Goal: Check status

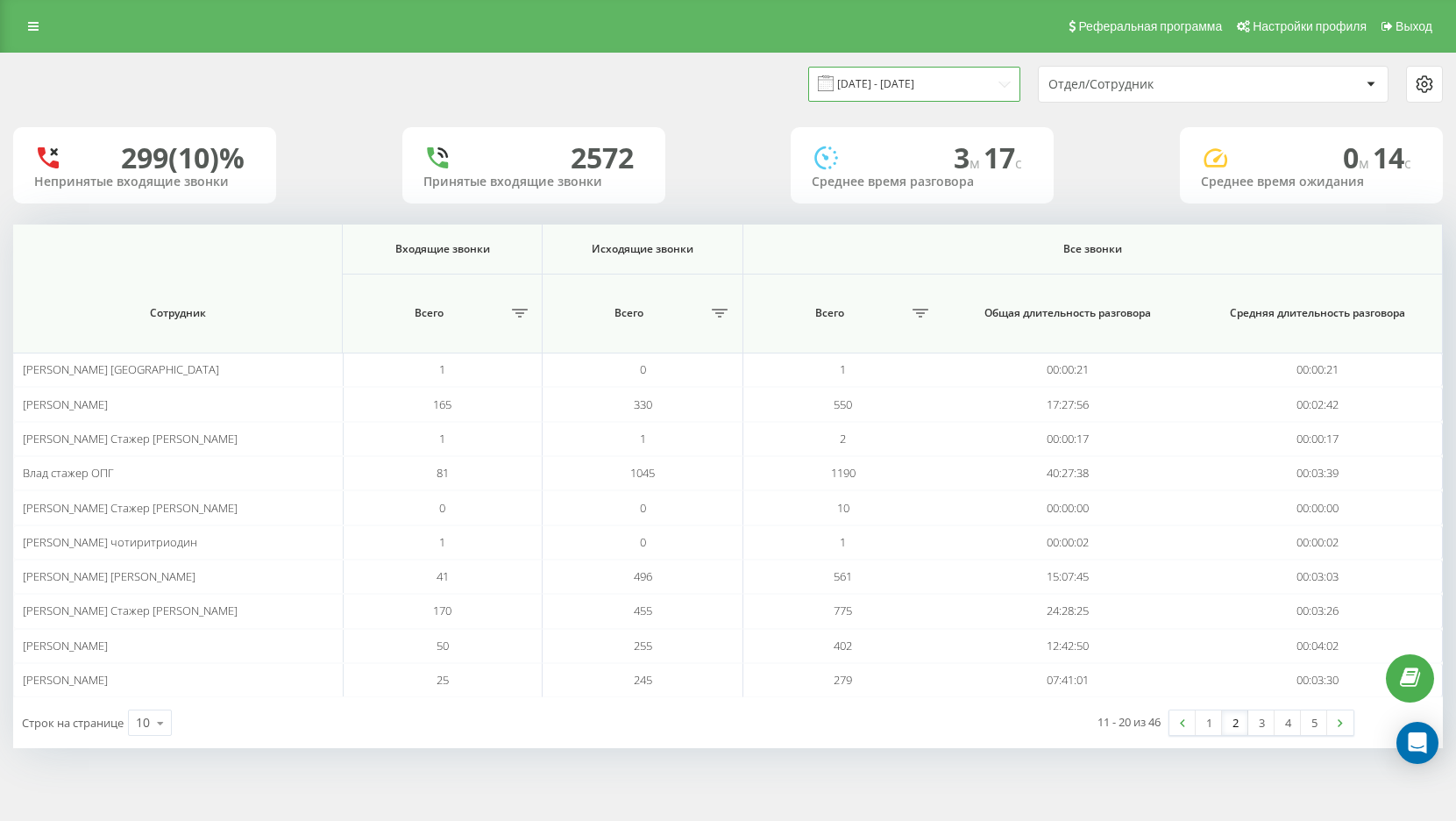
click at [969, 79] on input "[DATE] - [DATE]" at bounding box center [914, 83] width 212 height 34
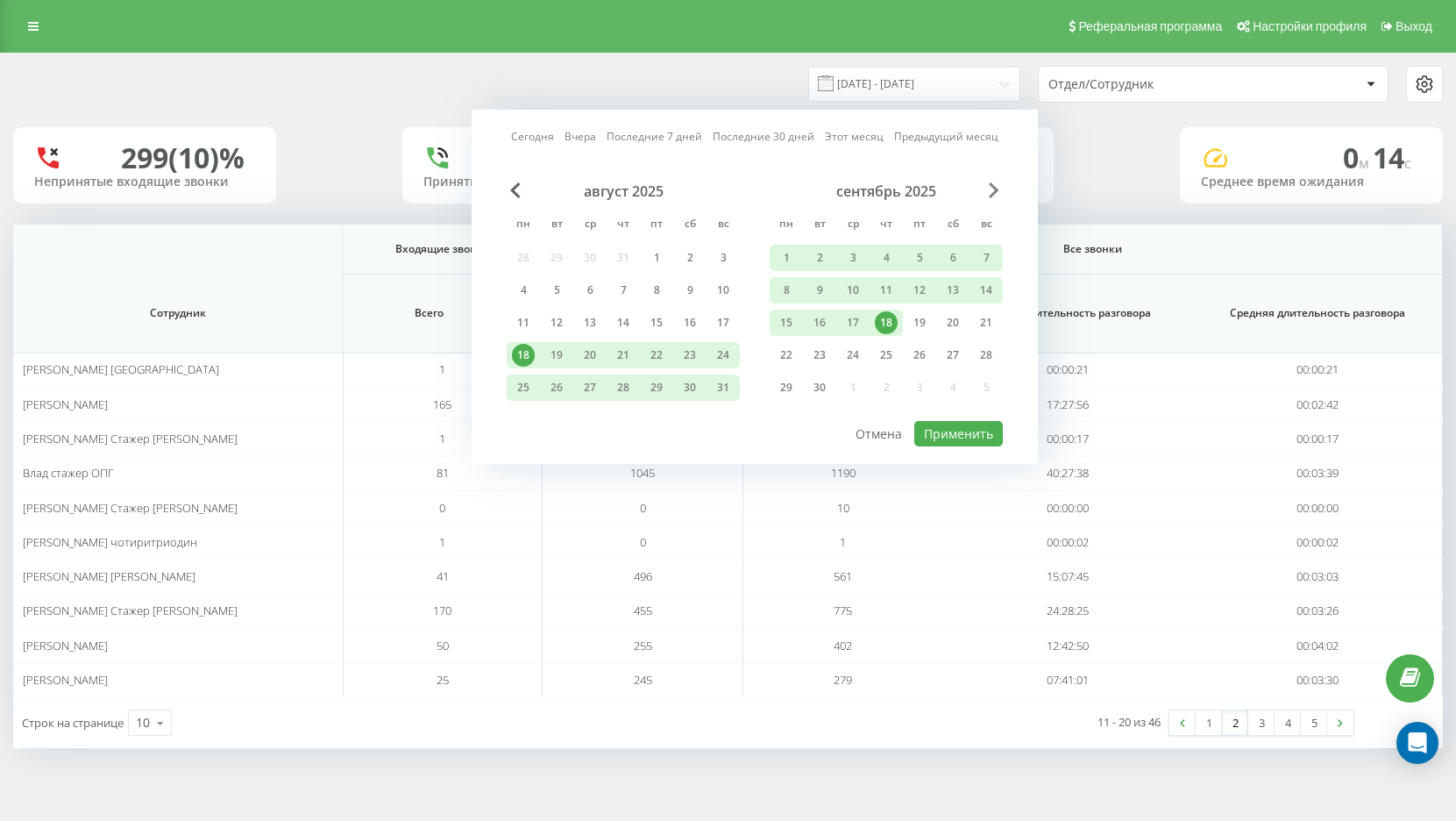
click at [995, 192] on span "Next Month" at bounding box center [994, 191] width 11 height 16
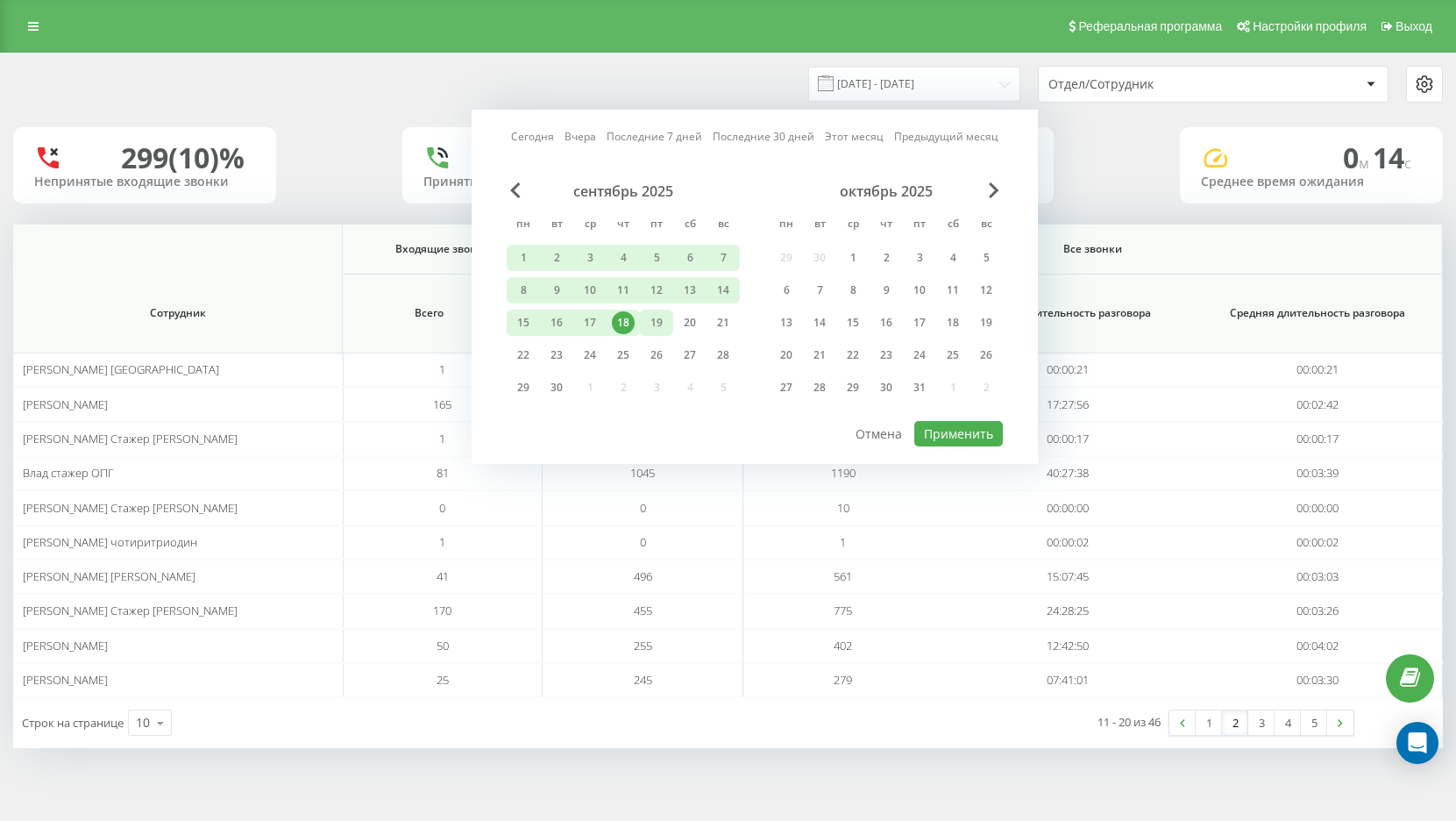
click at [651, 319] on div "19" at bounding box center [656, 322] width 22 height 22
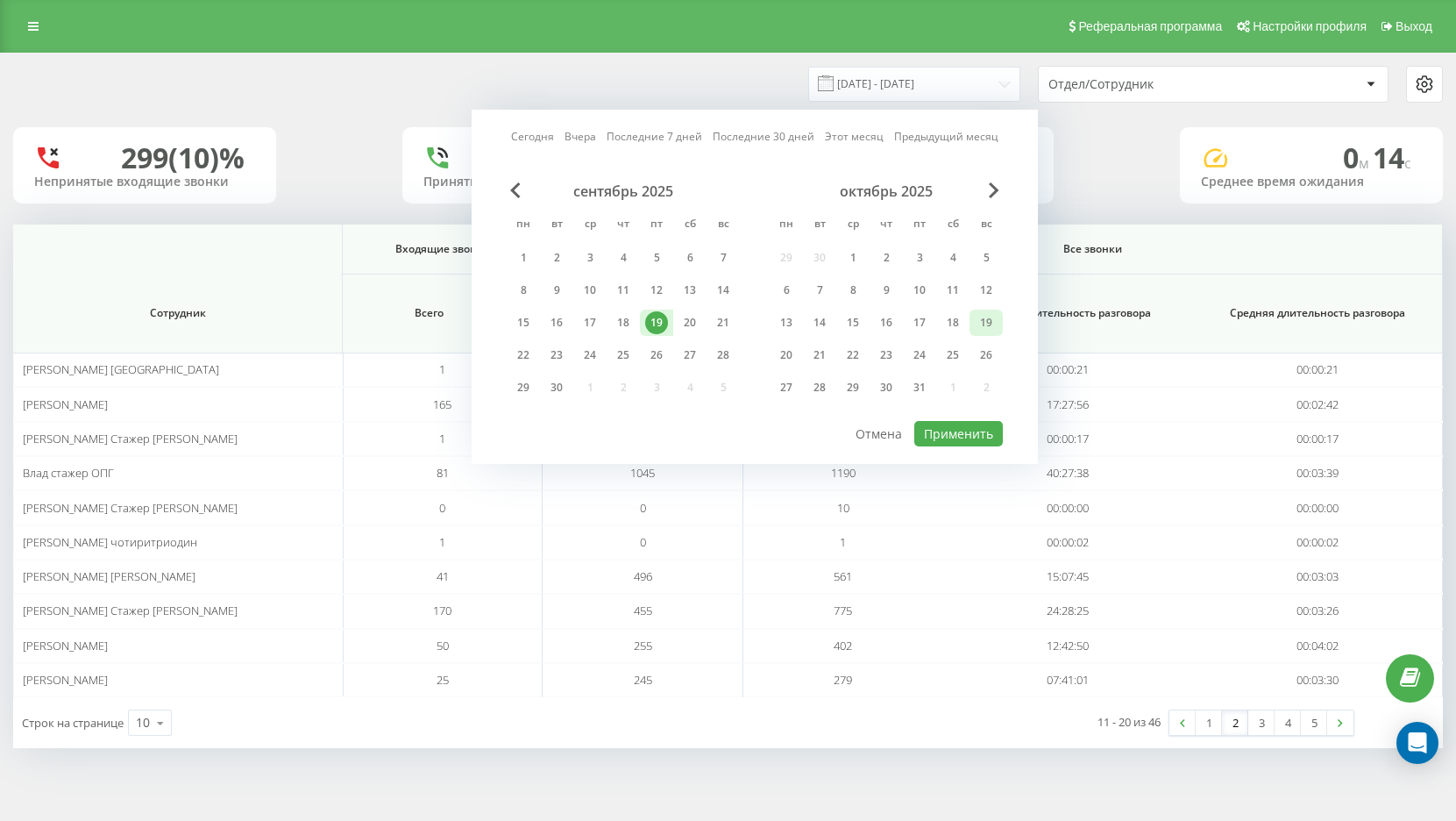
click at [982, 326] on div "19" at bounding box center [986, 322] width 22 height 22
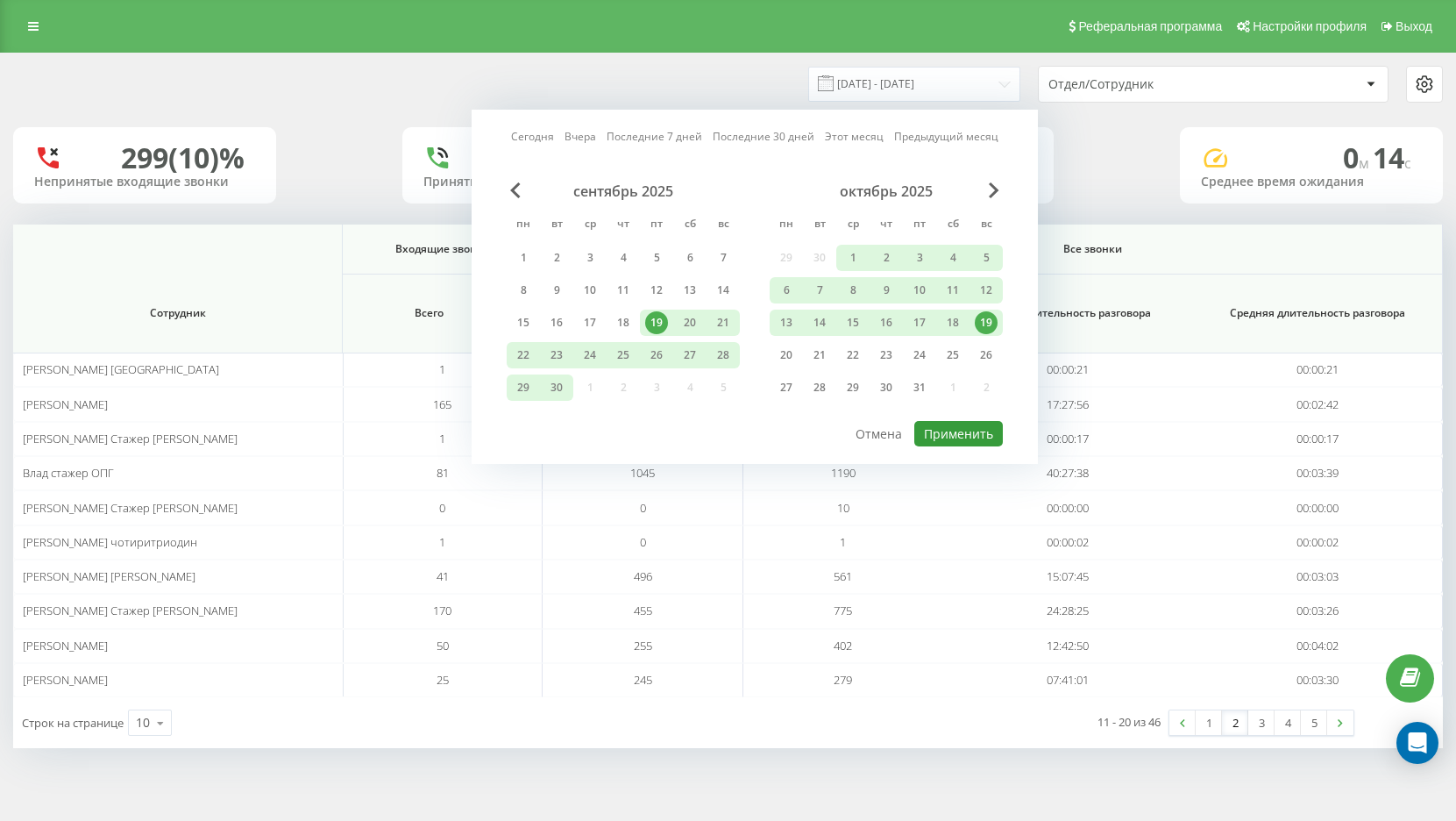
click at [977, 434] on button "Применить" at bounding box center [958, 433] width 89 height 25
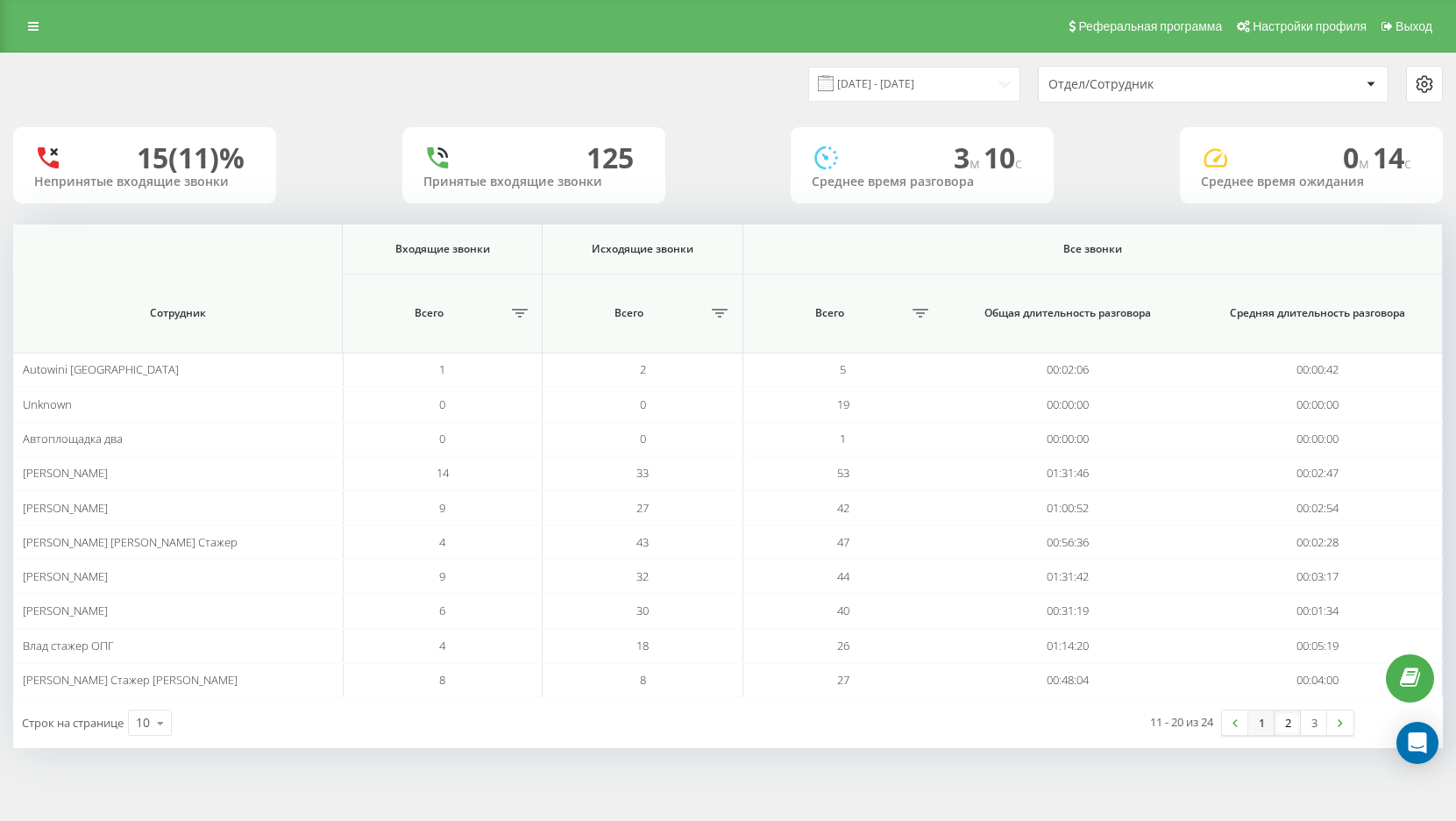
click at [1264, 725] on link "1" at bounding box center [1261, 723] width 26 height 24
click at [1293, 729] on link "2" at bounding box center [1288, 723] width 26 height 24
click at [1322, 730] on link "3" at bounding box center [1314, 723] width 26 height 24
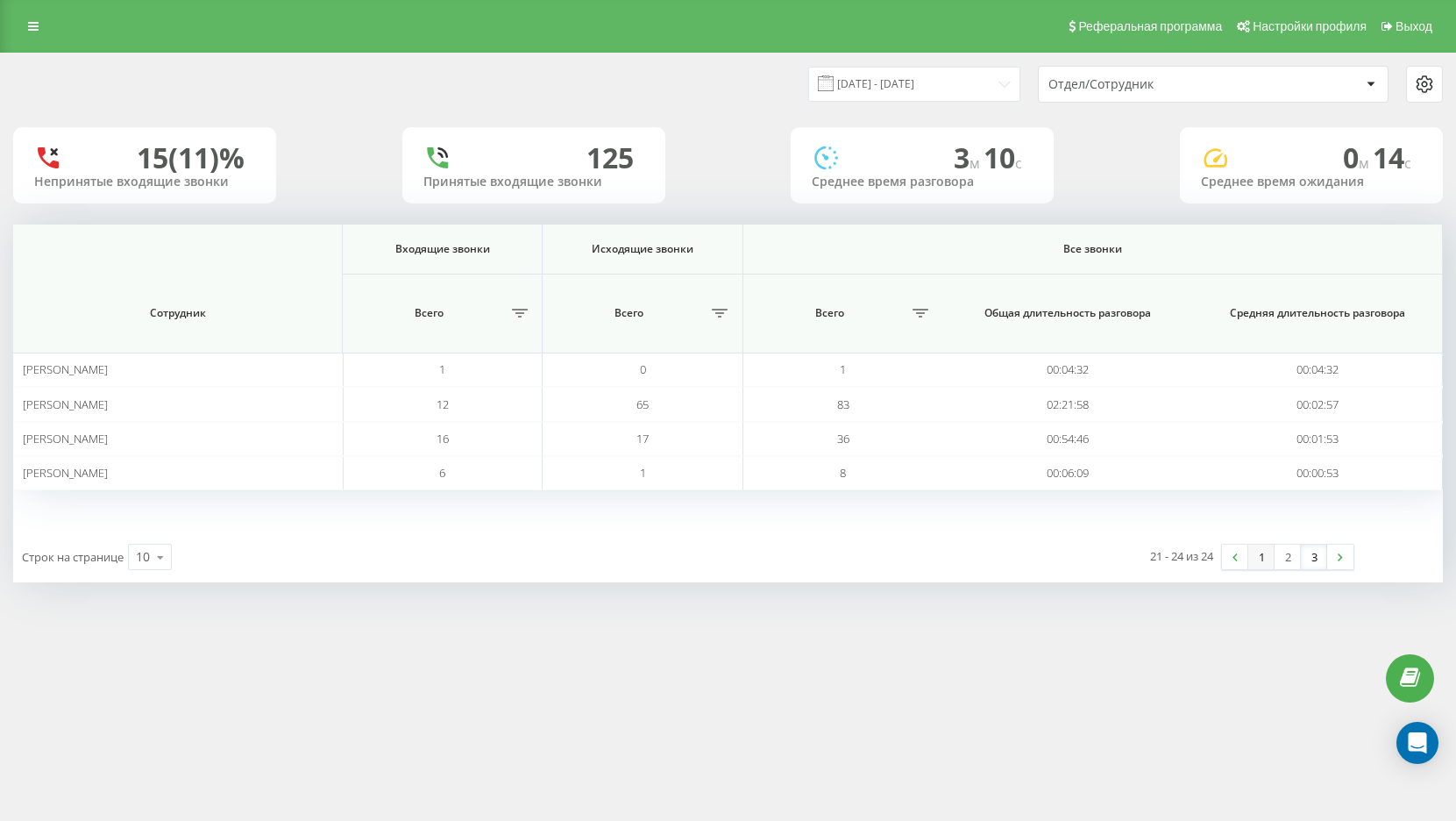
click at [1258, 564] on link "1" at bounding box center [1261, 556] width 26 height 24
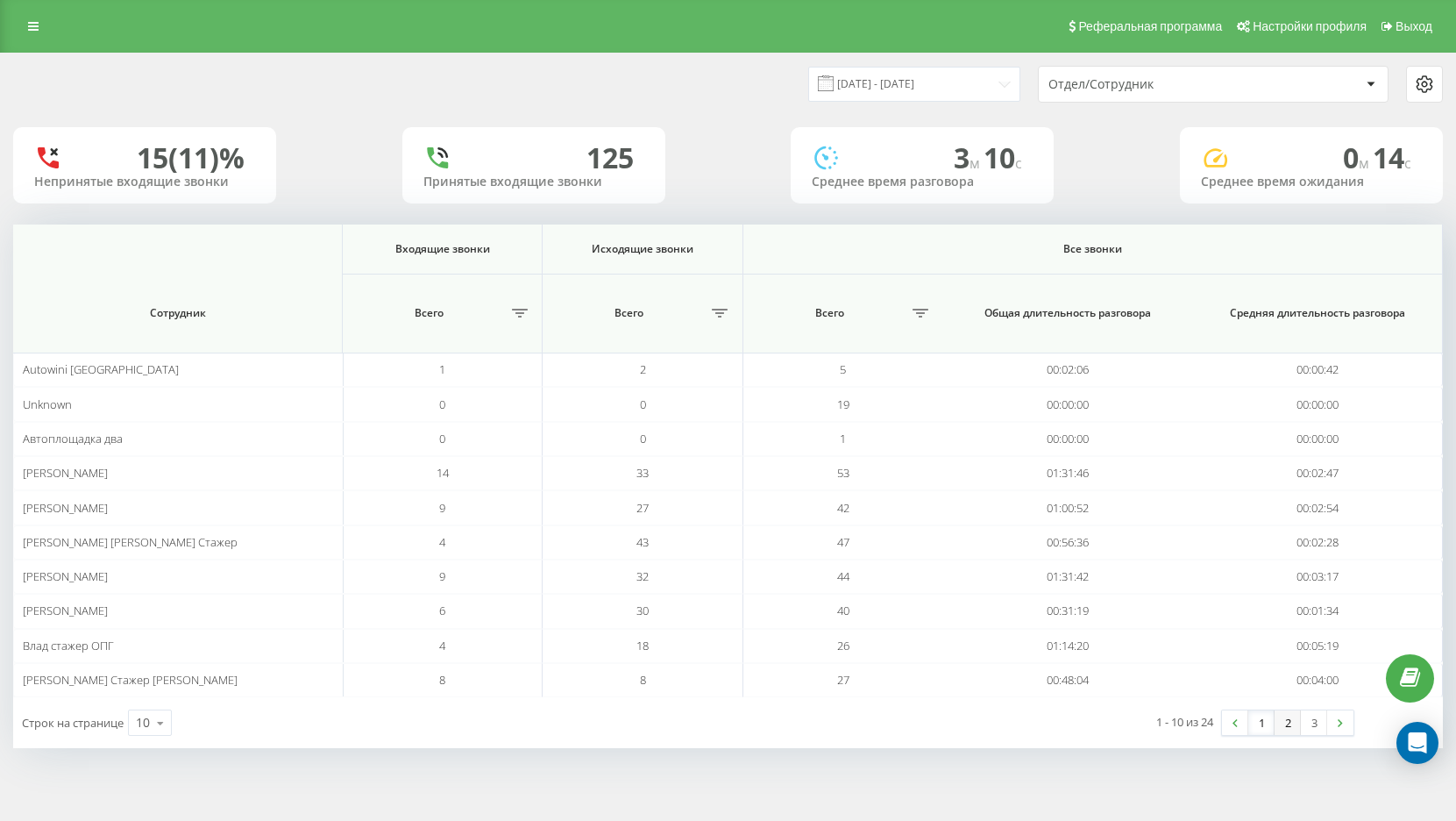
click at [1284, 729] on link "2" at bounding box center [1288, 723] width 26 height 24
click at [1312, 723] on link "3" at bounding box center [1314, 723] width 26 height 24
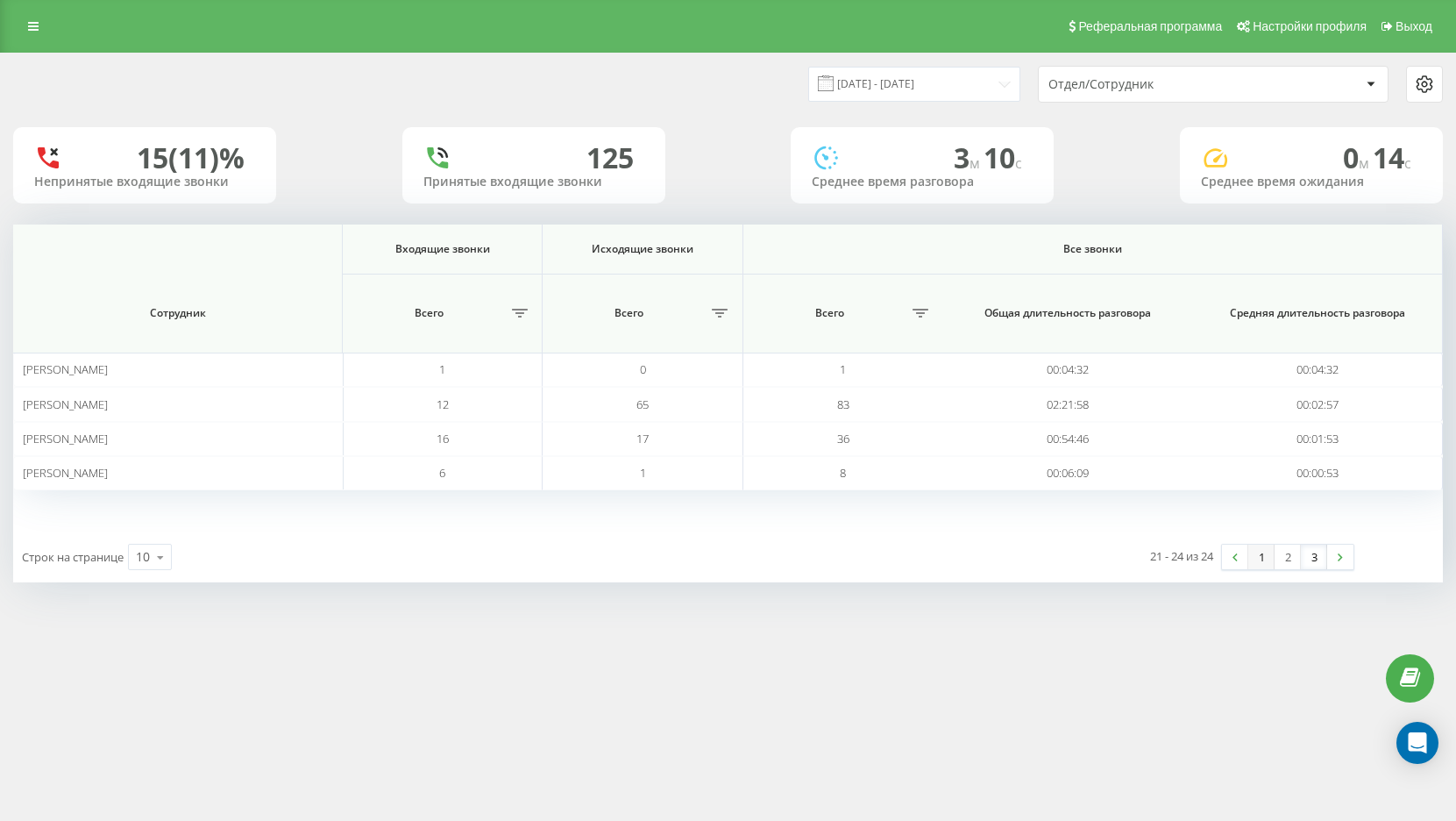
click at [1263, 555] on link "1" at bounding box center [1261, 556] width 26 height 24
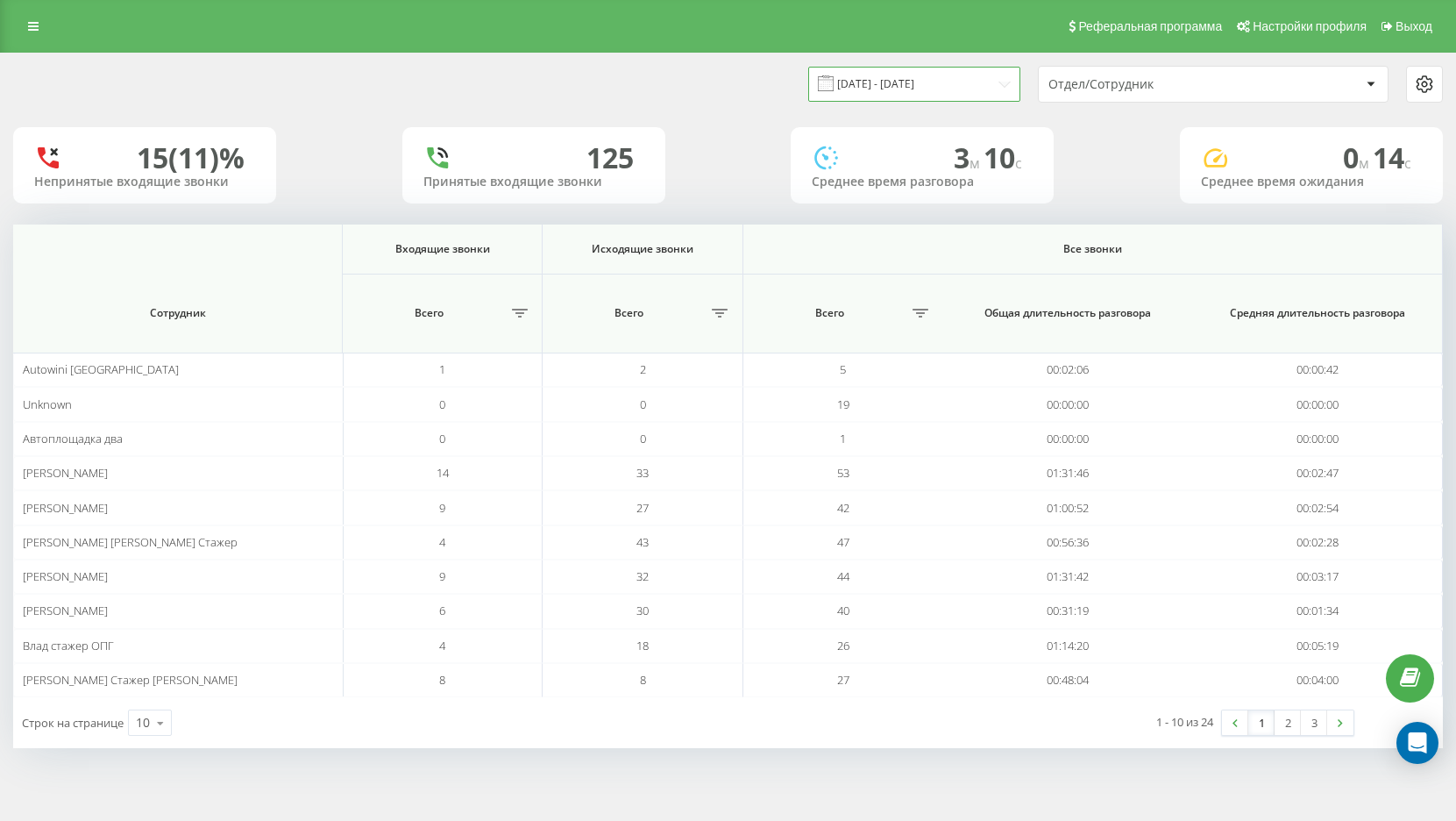
click at [903, 88] on input "[DATE] - [DATE]" at bounding box center [914, 83] width 212 height 34
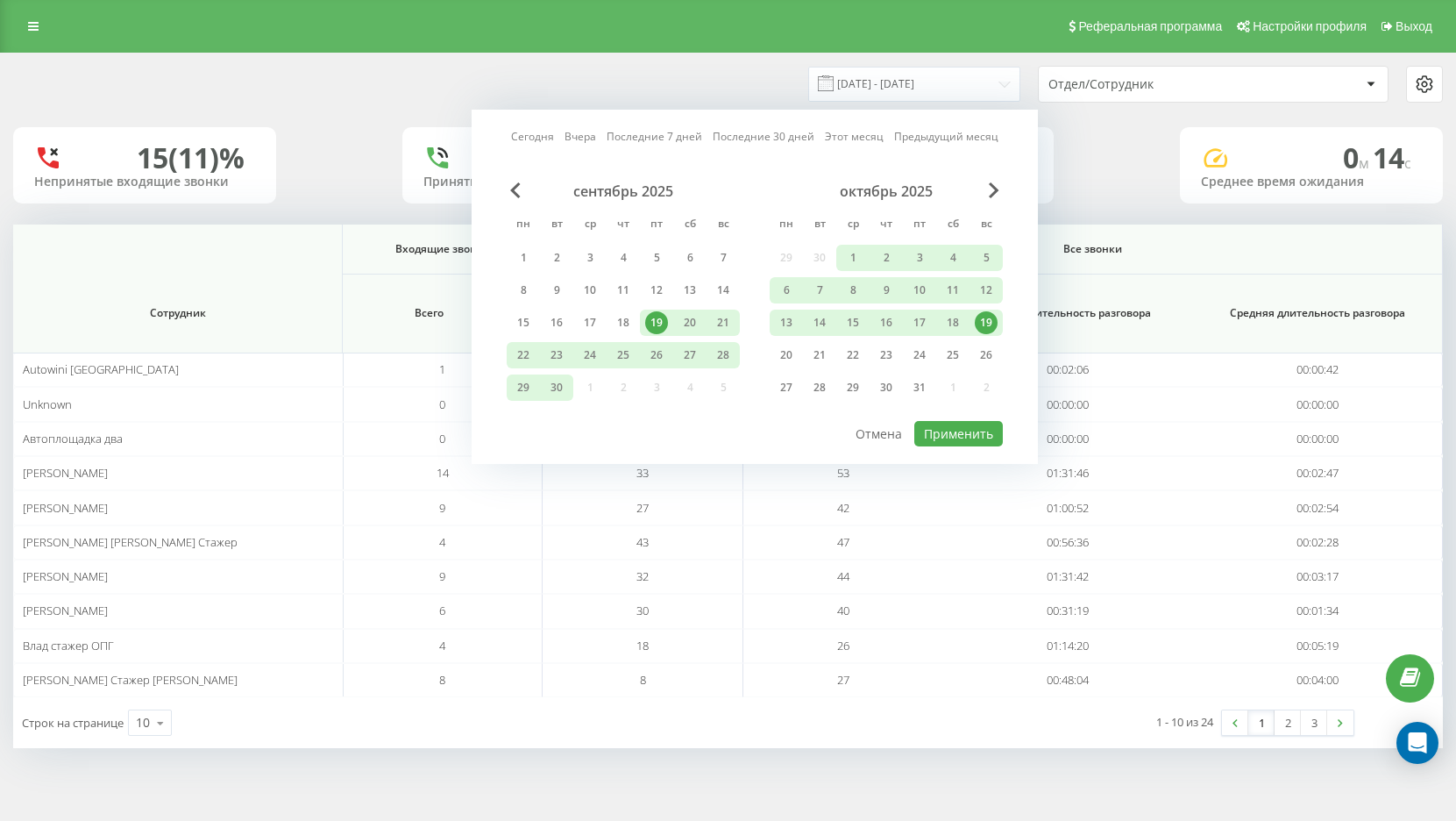
click at [656, 322] on div "19" at bounding box center [656, 322] width 22 height 22
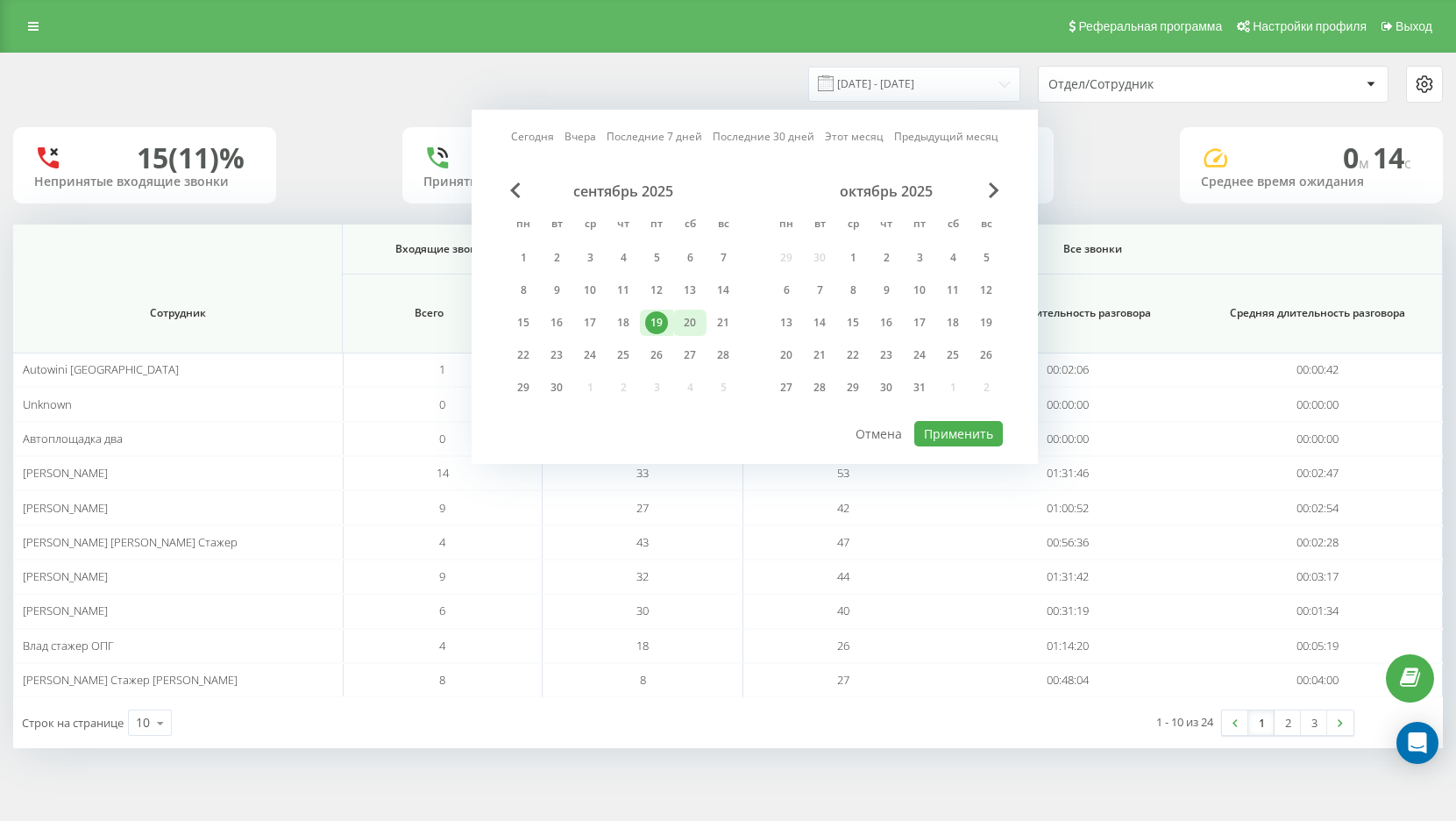
click at [692, 326] on div "20" at bounding box center [689, 322] width 22 height 22
click at [653, 326] on div "19" at bounding box center [656, 322] width 22 height 22
click at [685, 325] on div "20" at bounding box center [689, 322] width 22 height 22
click at [704, 323] on div "20" at bounding box center [689, 322] width 33 height 26
click at [972, 437] on button "Применить" at bounding box center [958, 433] width 89 height 25
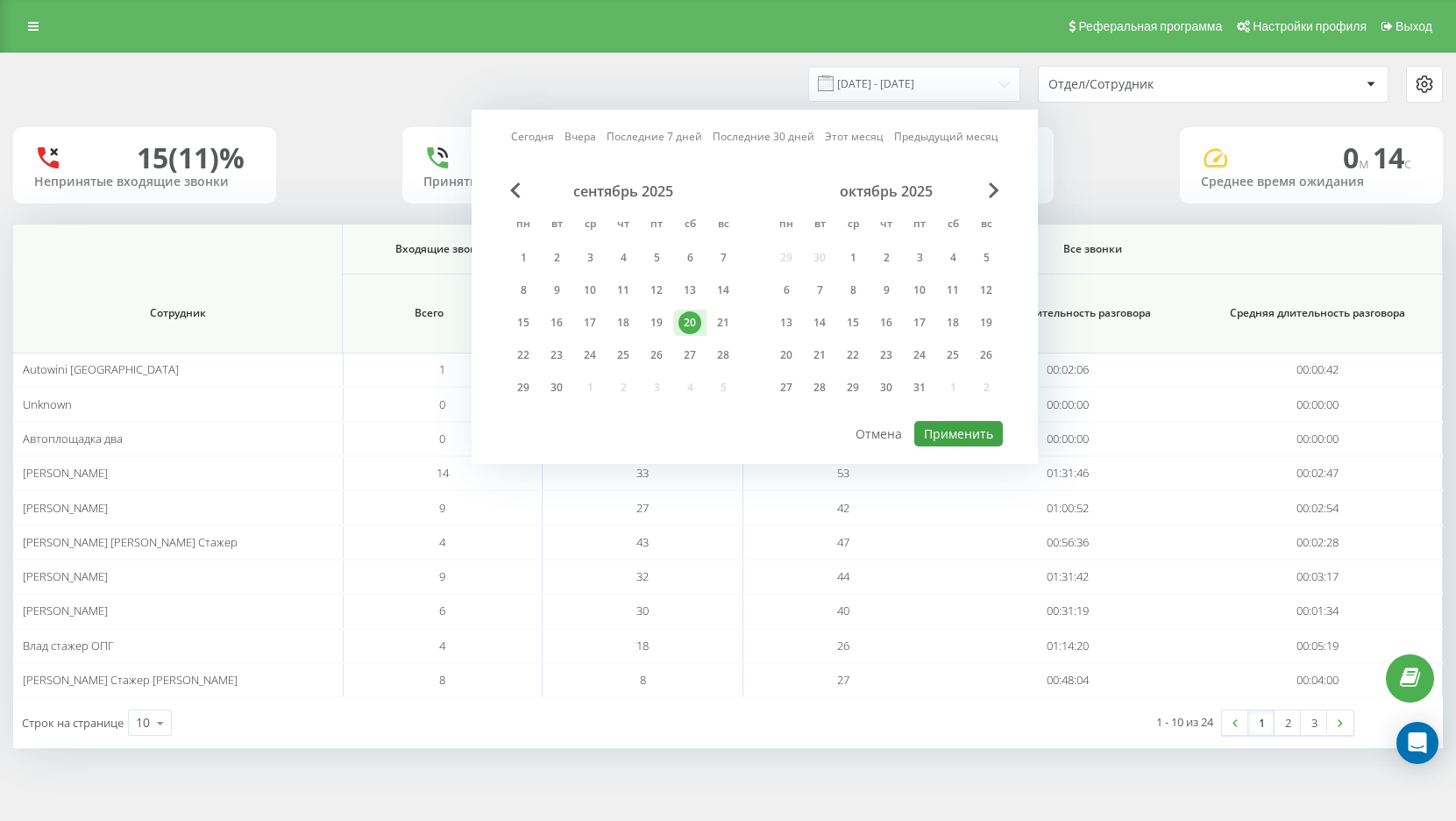
type input "[DATE] - [DATE]"
